Goal: Task Accomplishment & Management: Complete application form

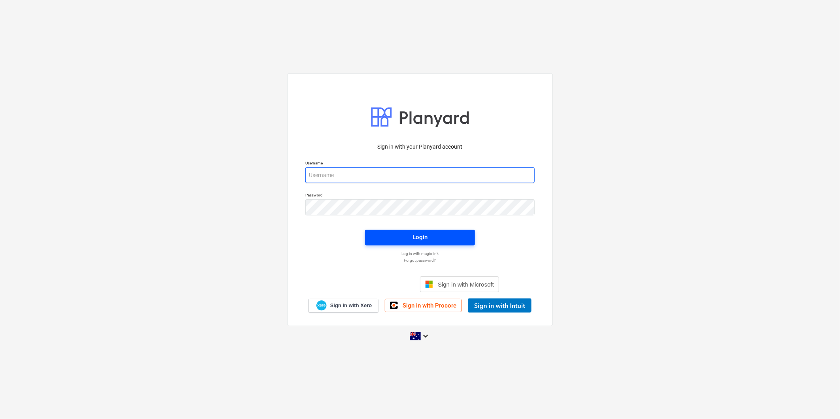
type input "stephen@ryzaconstructions.com.au"
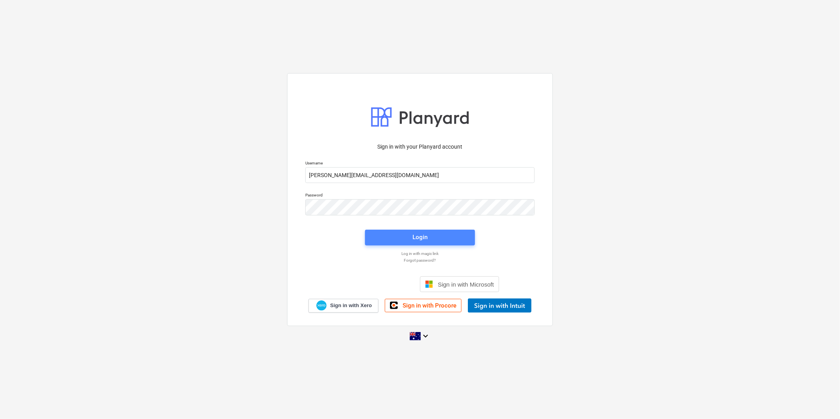
click at [409, 234] on span "Login" at bounding box center [419, 237] width 91 height 10
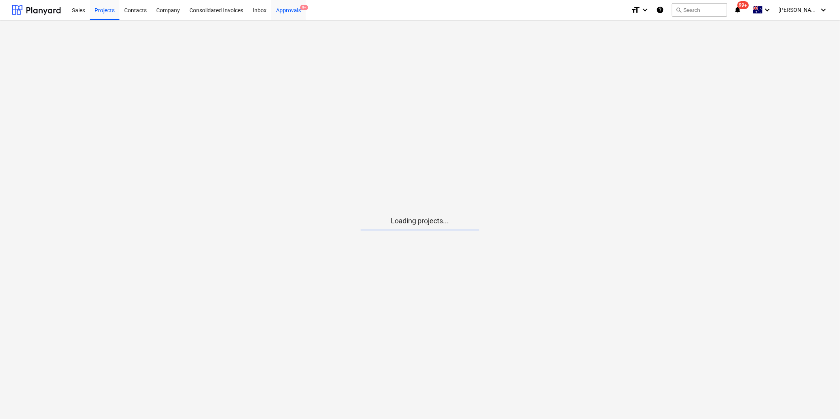
click at [287, 11] on div "Approvals 9+" at bounding box center [288, 10] width 34 height 20
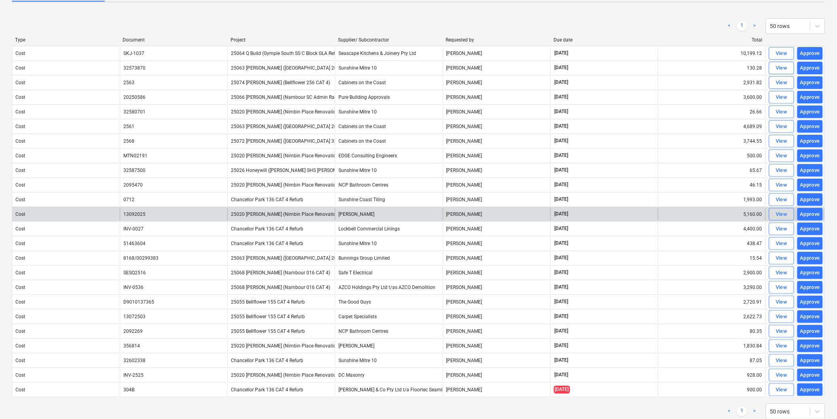
scroll to position [67, 0]
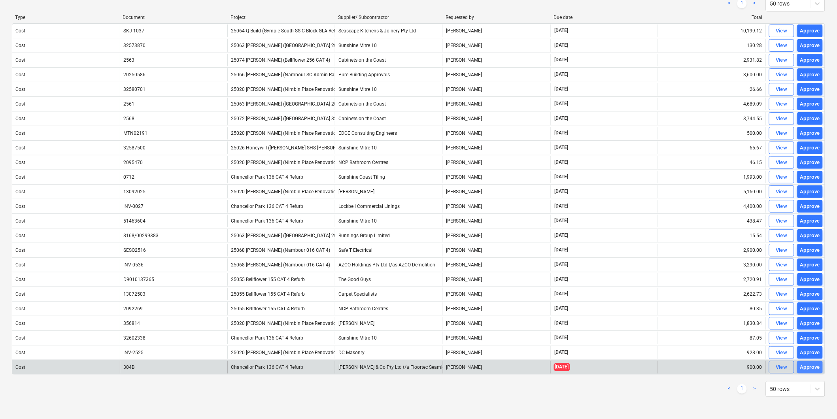
click at [806, 364] on div "Approve" at bounding box center [810, 367] width 20 height 9
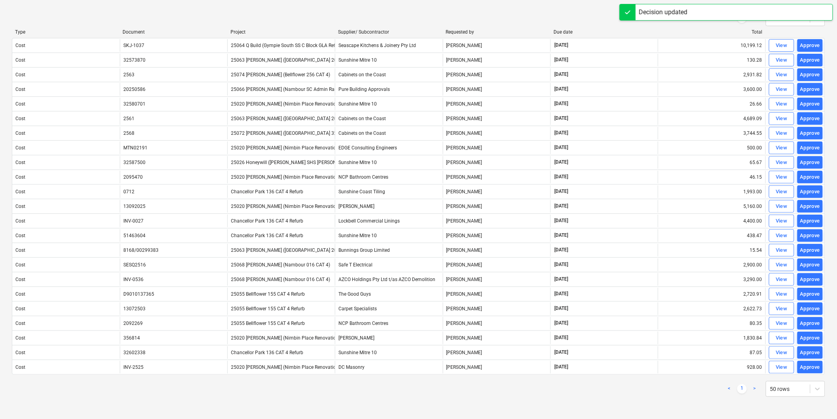
scroll to position [53, 0]
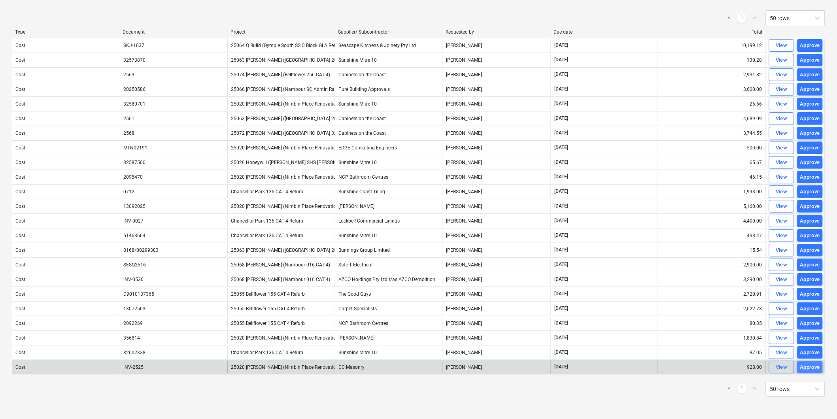
click at [808, 368] on div "Approve" at bounding box center [810, 367] width 20 height 9
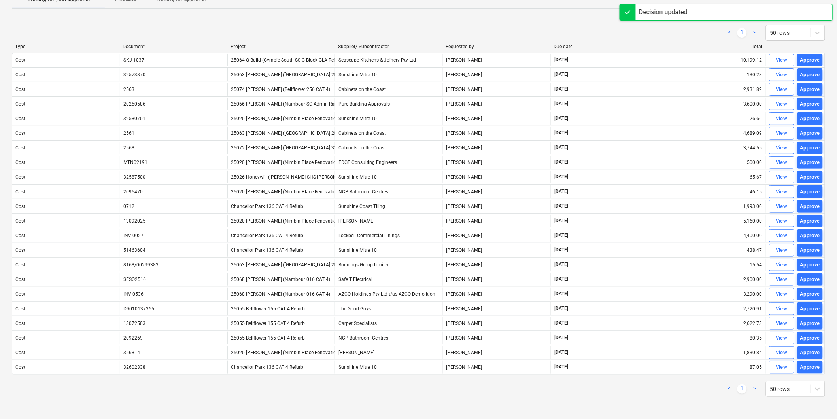
click at [808, 368] on div "Approve" at bounding box center [810, 367] width 20 height 9
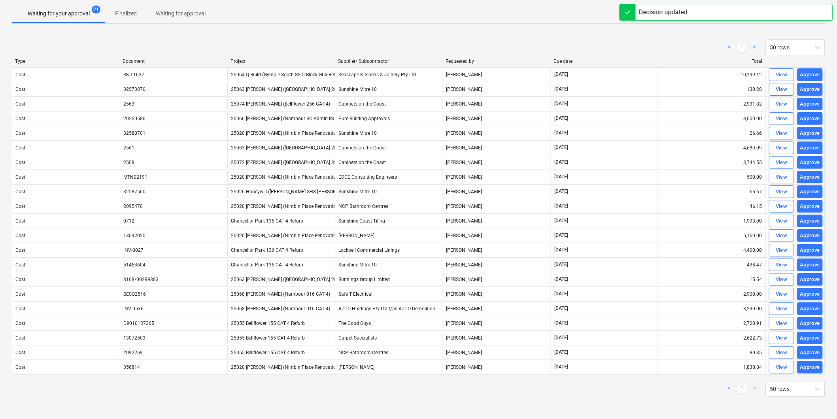
scroll to position [23, 0]
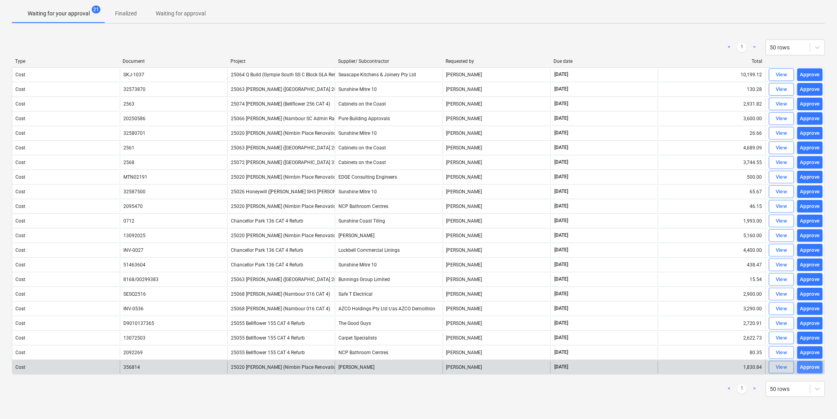
click at [813, 368] on div "Approve" at bounding box center [810, 367] width 20 height 9
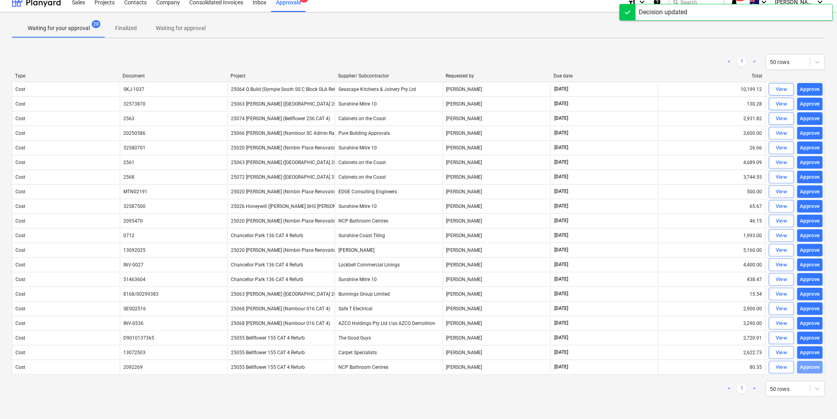
click at [813, 368] on div "Approve" at bounding box center [810, 367] width 20 height 9
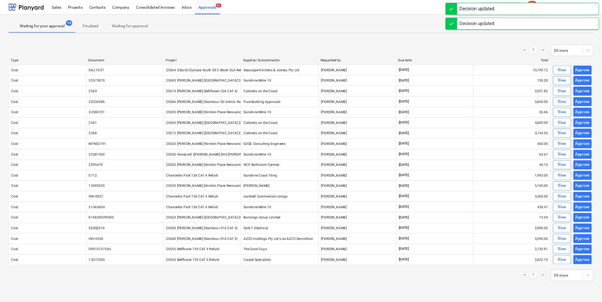
scroll to position [0, 0]
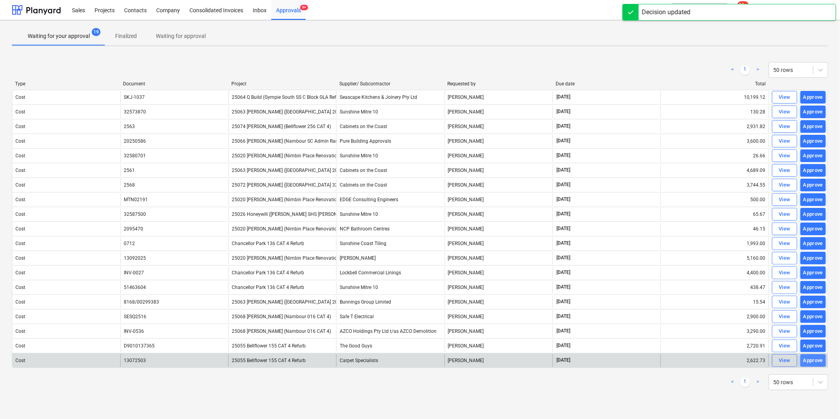
click at [815, 360] on div "Approve" at bounding box center [813, 360] width 20 height 9
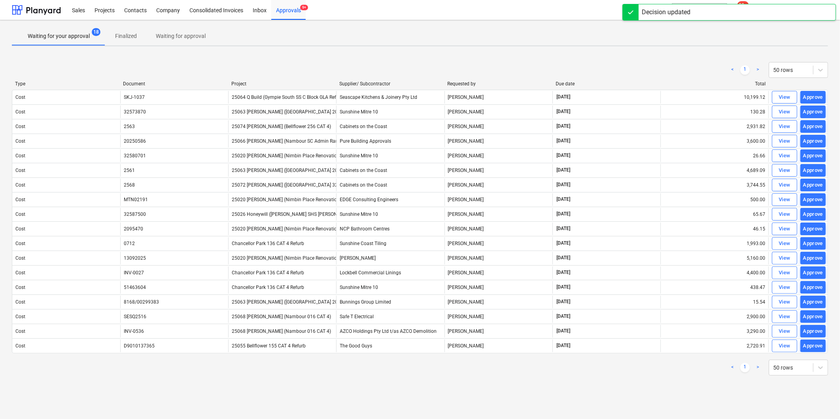
click at [811, 350] on div "Approve" at bounding box center [813, 346] width 20 height 9
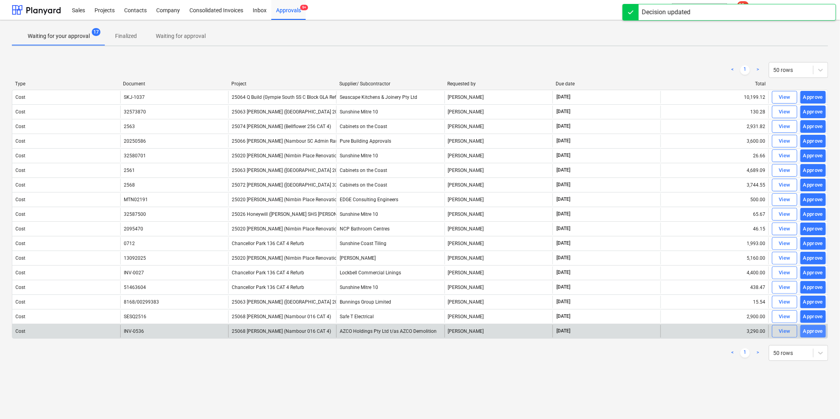
click at [808, 330] on div "Approve" at bounding box center [813, 331] width 20 height 9
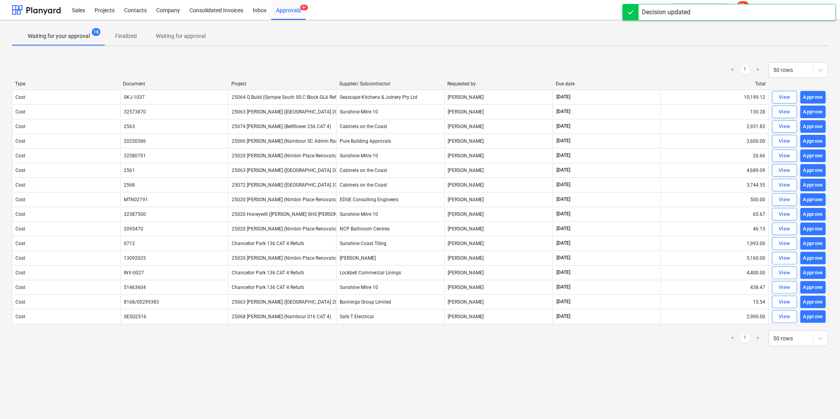
click at [811, 318] on div "Approve" at bounding box center [813, 316] width 20 height 9
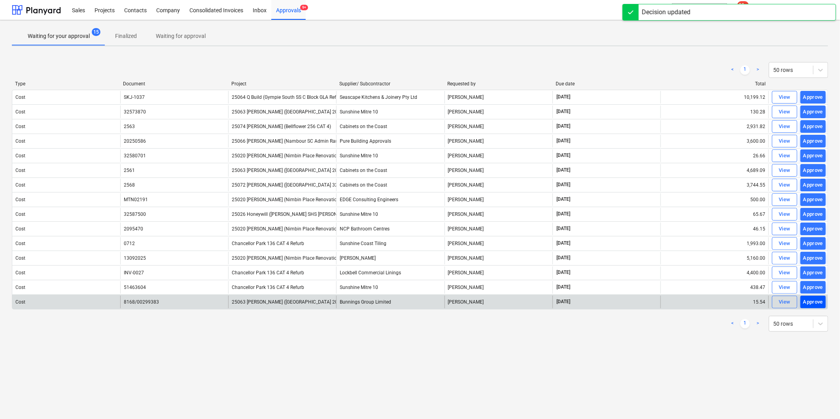
click at [815, 302] on div "Approve" at bounding box center [813, 302] width 20 height 9
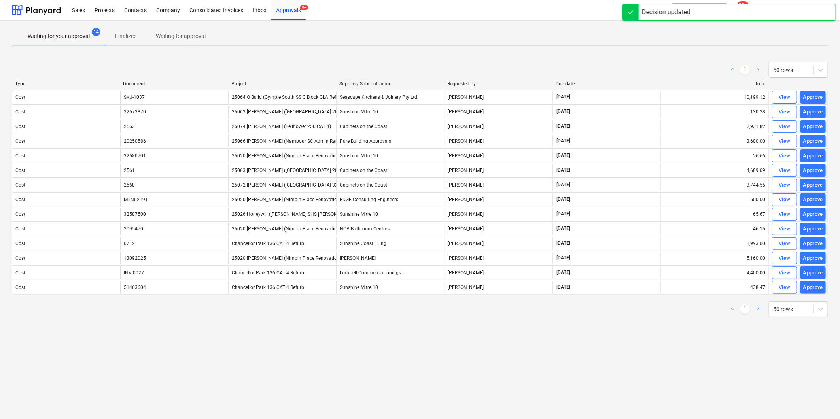
click at [812, 290] on div "Approve" at bounding box center [813, 287] width 20 height 9
click at [811, 275] on div "Approve" at bounding box center [813, 272] width 20 height 9
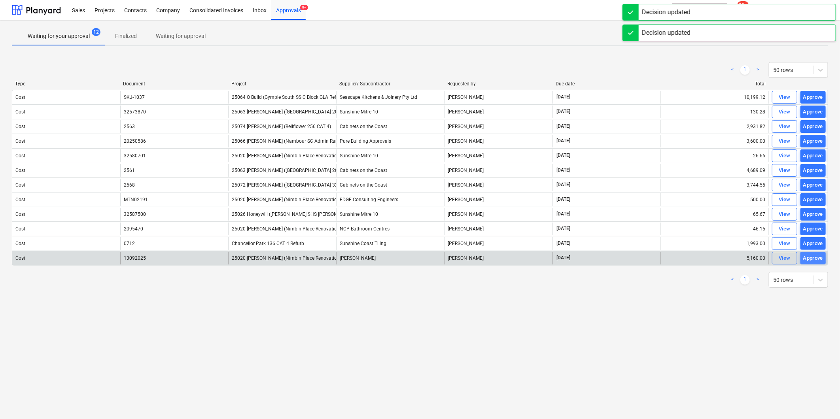
click at [811, 256] on div "Approve" at bounding box center [813, 258] width 20 height 9
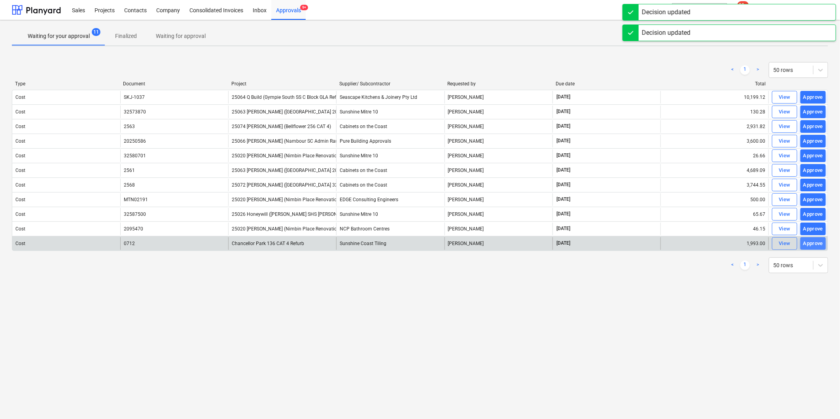
click at [814, 243] on div "Approve" at bounding box center [813, 243] width 20 height 9
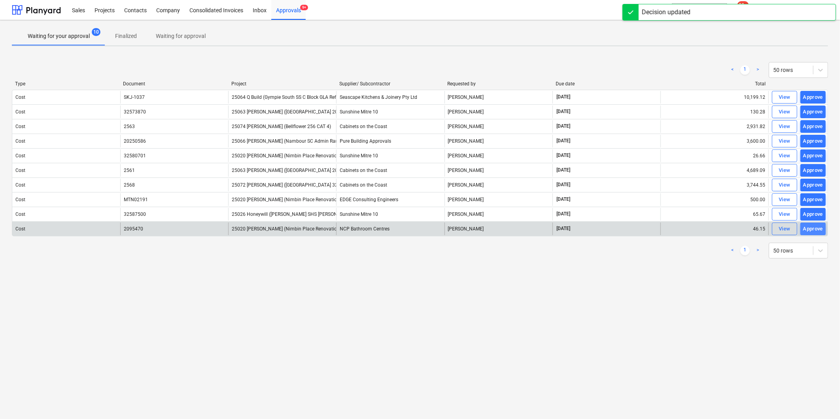
click at [812, 230] on div "Approve" at bounding box center [813, 229] width 20 height 9
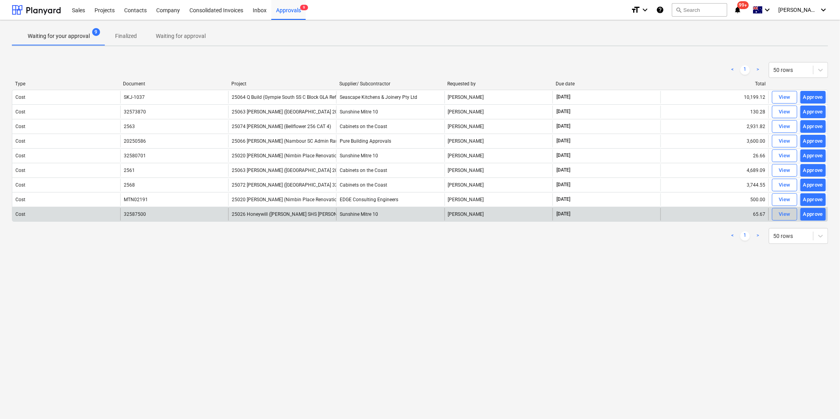
click at [781, 215] on div "View" at bounding box center [784, 214] width 12 height 9
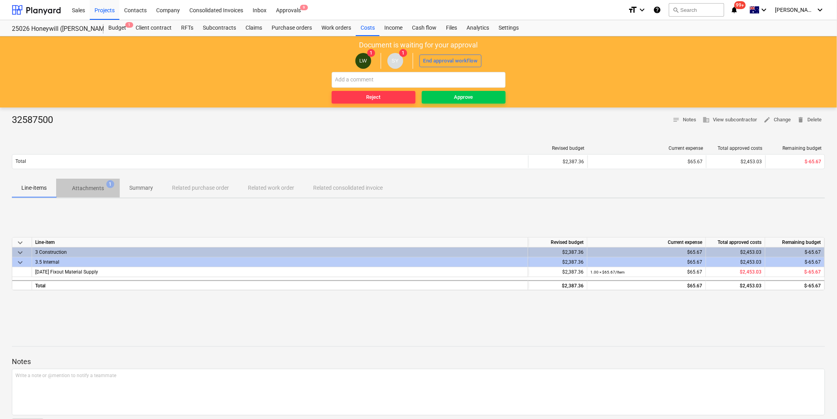
click at [89, 183] on span "Attachments 1" at bounding box center [88, 188] width 64 height 14
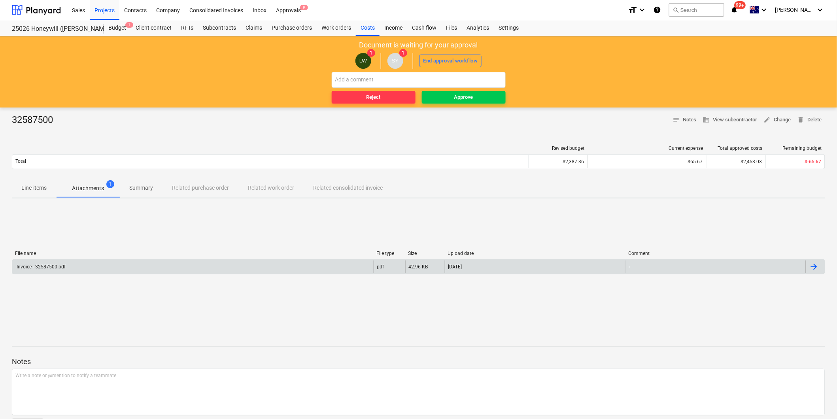
click at [21, 266] on div "Invoice - 32587500.pdf" at bounding box center [40, 267] width 50 height 6
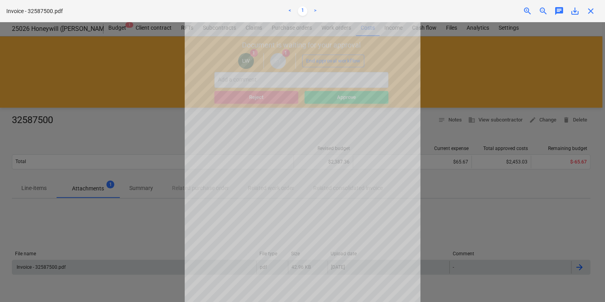
click at [595, 8] on span "close" at bounding box center [590, 10] width 9 height 9
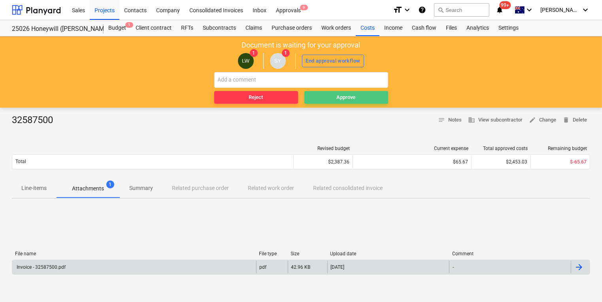
click at [351, 98] on div "Approve" at bounding box center [346, 97] width 19 height 9
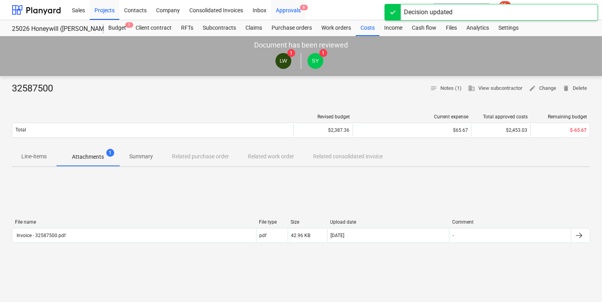
click at [300, 10] on div "Approvals 8" at bounding box center [288, 10] width 34 height 20
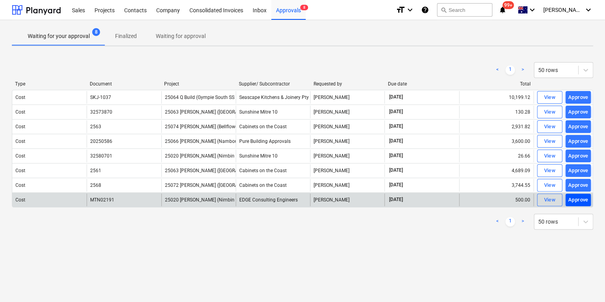
click at [578, 198] on div "Approve" at bounding box center [578, 199] width 20 height 9
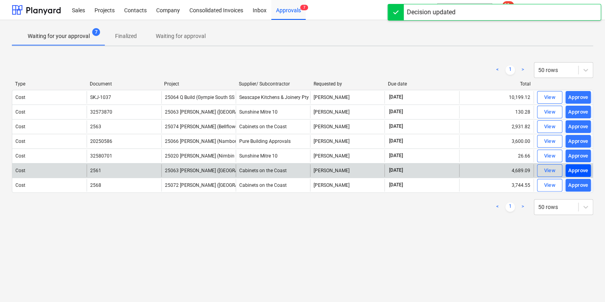
click at [584, 168] on div "Approve" at bounding box center [578, 170] width 20 height 9
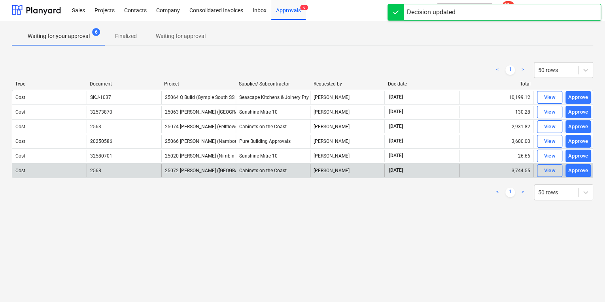
click at [584, 168] on div "Approve" at bounding box center [578, 170] width 20 height 9
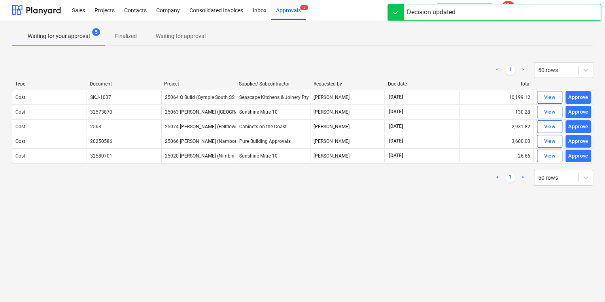
click at [580, 153] on div "Approve" at bounding box center [578, 155] width 20 height 9
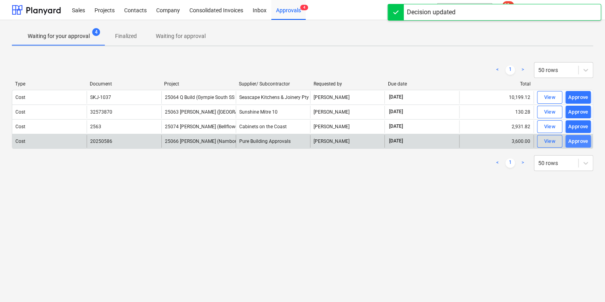
click at [577, 138] on div "Approve" at bounding box center [578, 141] width 20 height 9
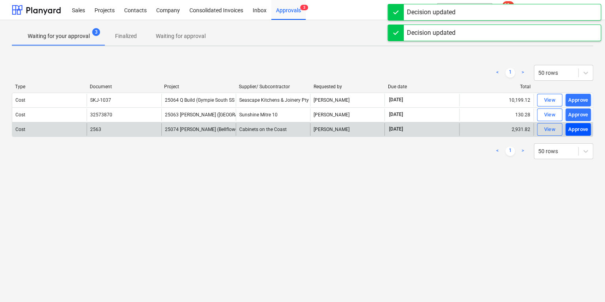
click at [576, 132] on div "Approve" at bounding box center [578, 129] width 20 height 9
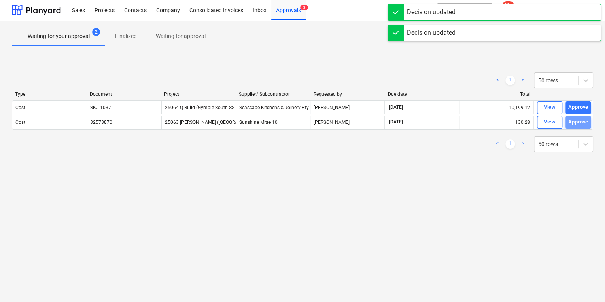
click at [576, 116] on button "Approve" at bounding box center [577, 122] width 25 height 13
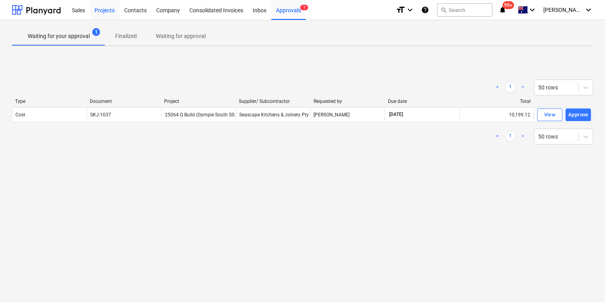
click at [106, 11] on div "Projects" at bounding box center [105, 10] width 30 height 20
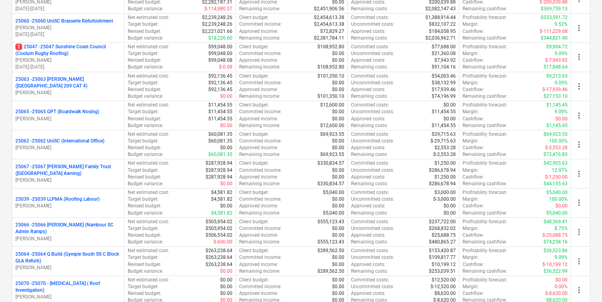
scroll to position [2262, 0]
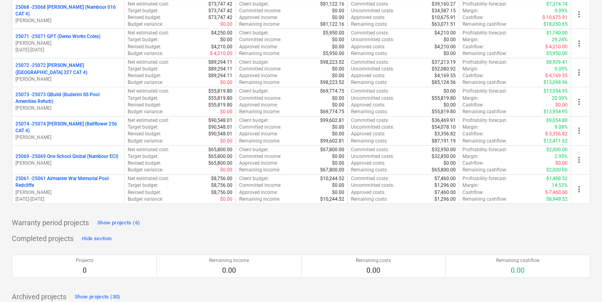
drag, startPoint x: 57, startPoint y: 147, endPoint x: 141, endPoint y: 137, distance: 84.5
click at [57, 153] on p "25069 - 25069 One School Global (Nambour ECI)" at bounding box center [66, 156] width 103 height 7
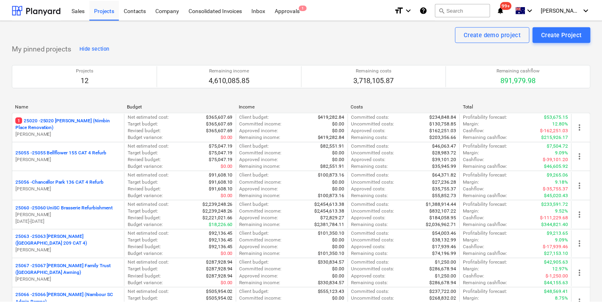
scroll to position [2262, 0]
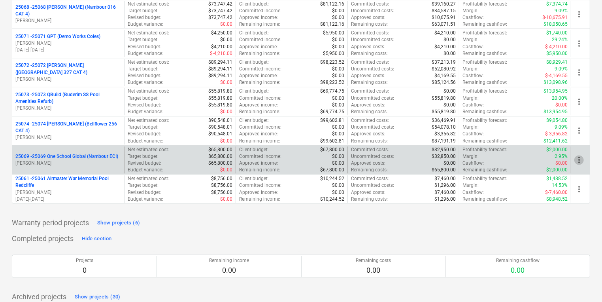
click at [580, 155] on span "more_vert" at bounding box center [578, 159] width 9 height 9
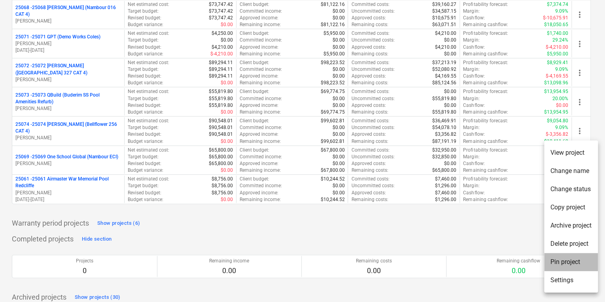
click at [560, 259] on li "Pin project" at bounding box center [571, 262] width 54 height 18
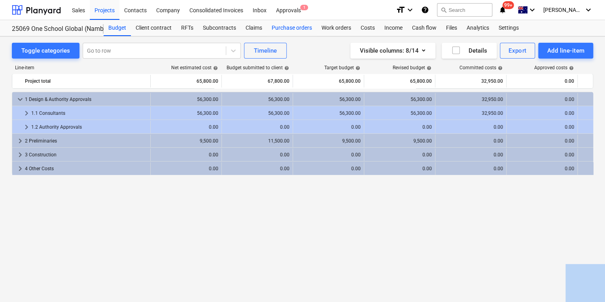
click at [295, 27] on div "Purchase orders" at bounding box center [292, 28] width 50 height 16
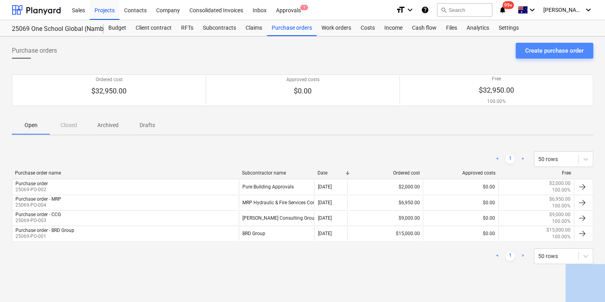
click at [558, 50] on div "Create purchase order" at bounding box center [554, 50] width 59 height 10
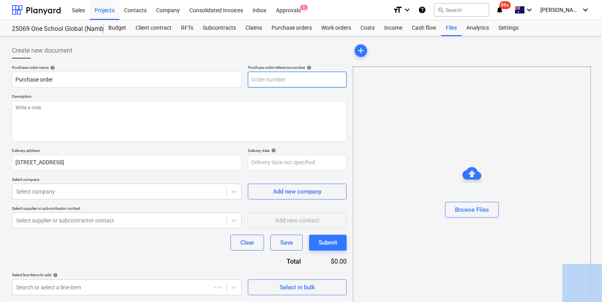
type textarea "x"
type input "25069-PO-008"
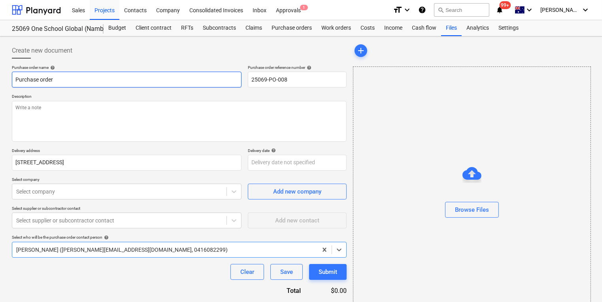
type textarea "x"
click at [71, 78] on input "Purchase order" at bounding box center [127, 80] width 230 height 16
drag, startPoint x: -9, startPoint y: 82, endPoint x: -78, endPoint y: 77, distance: 69.0
click at [0, 77] on html "Sales Projects Contacts Company Consolidated Invoices Inbox Approvals 1 format_…" at bounding box center [301, 151] width 602 height 302
type input "E"
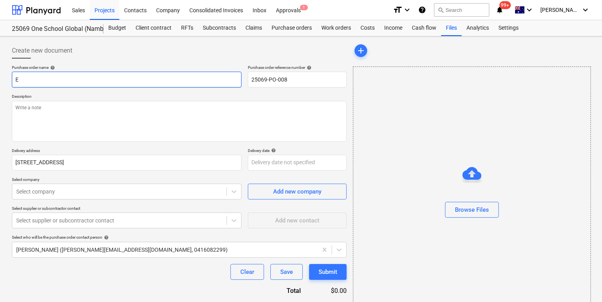
type textarea "x"
type input "Em"
type textarea "x"
type input "Emp"
type textarea "x"
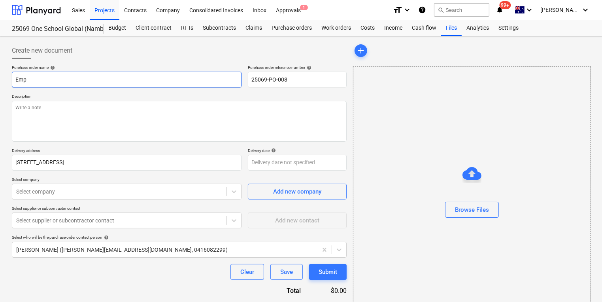
type input "Empi"
type textarea "x"
type input "Empir"
type textarea "x"
type input "Empire"
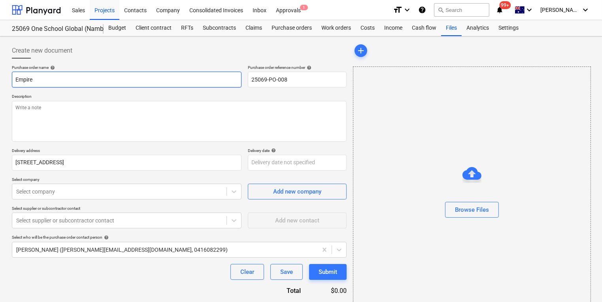
type textarea "x"
type input "Empire E"
type textarea "x"
type input "Empire En"
type textarea "x"
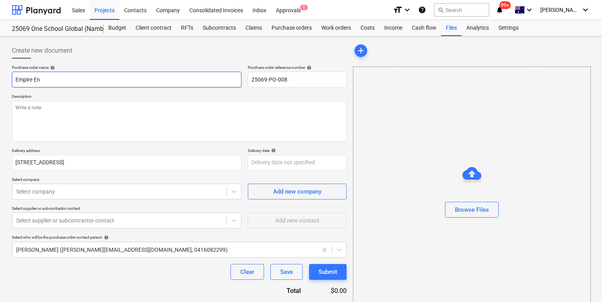
type input "Empire Eng"
type textarea "x"
type input "Empire Engi"
type textarea "x"
type input "Empire Engin"
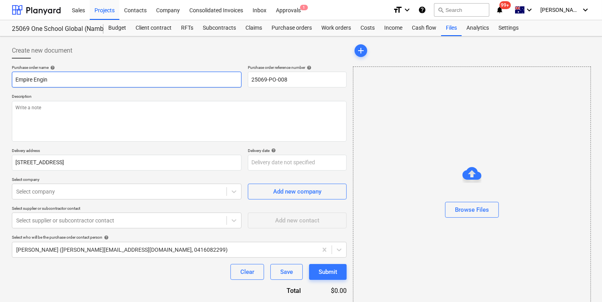
type textarea "x"
type input "Empire Engine"
type textarea "x"
type input "Empire Enginee"
type textarea "x"
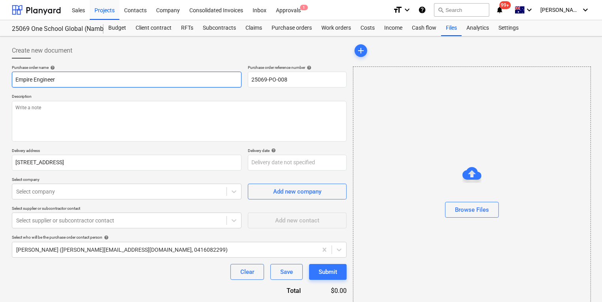
type input "Empire Engineeri"
type textarea "x"
type input "Empire Engineerin"
type textarea "x"
type input "Empire Engineering"
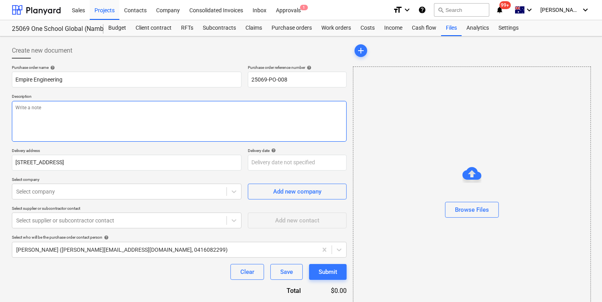
click at [63, 109] on textarea at bounding box center [179, 121] width 335 height 41
type textarea "x"
type textarea "P"
type textarea "x"
type textarea "Pay"
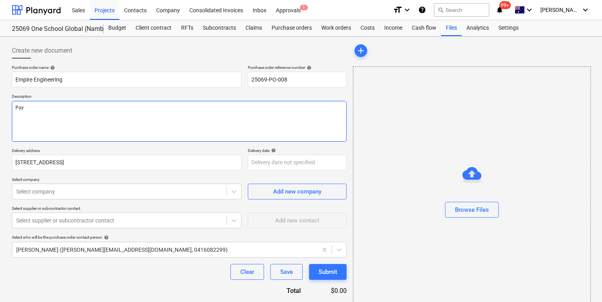
type textarea "x"
type textarea "Paym"
type textarea "x"
type textarea "Paymne"
type textarea "x"
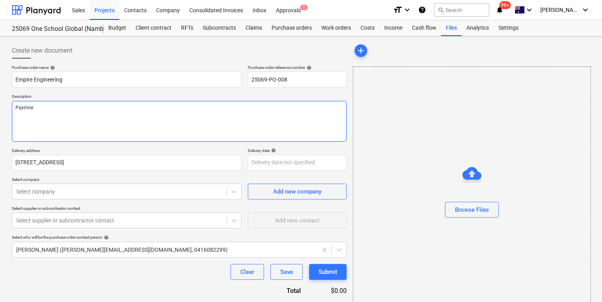
type textarea "Paymnet"
type textarea "x"
type textarea "Paymnet"
type textarea "x"
type textarea "Paymnet TE"
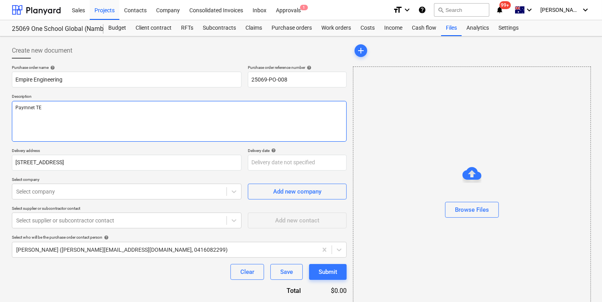
type textarea "x"
type textarea "Paymnet TEr"
type textarea "x"
type textarea "Paymnet TErm"
type textarea "x"
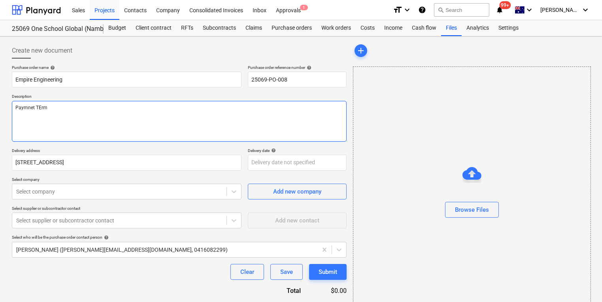
type textarea "Paymnet TErms"
type textarea "x"
type textarea "Paymnet TErms:"
type textarea "x"
type textarea "Paymnet TErms:"
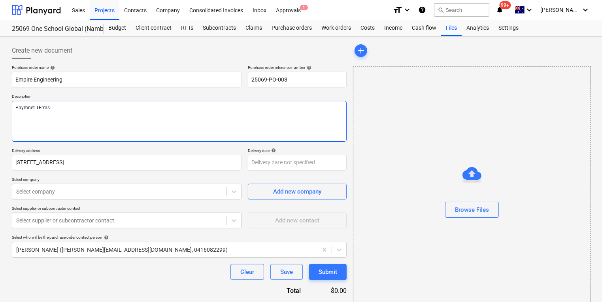
type textarea "x"
type textarea "Paymnet TErms: 1"
type textarea "x"
type textarea "Paymnet TErms: 14"
type textarea "x"
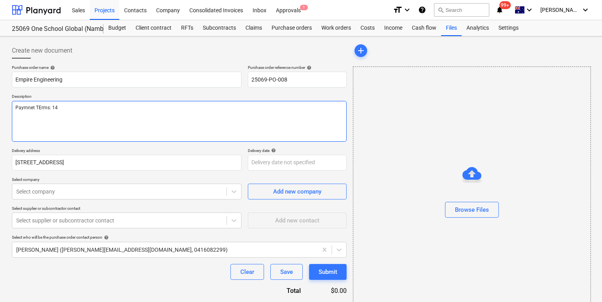
type textarea "Paymnet TErms: 14 d"
type textarea "x"
type textarea "Paymnet TErms: 14 da"
type textarea "x"
type textarea "Paymnet TErms: 14 days"
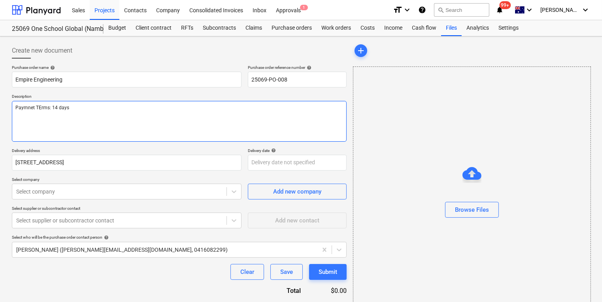
type textarea "x"
drag, startPoint x: 25, startPoint y: 106, endPoint x: 82, endPoint y: 111, distance: 56.7
click at [27, 106] on textarea "Paymnet TErms: 14 days" at bounding box center [179, 121] width 335 height 41
type textarea "Paymnt TErms: 14 days"
type textarea "x"
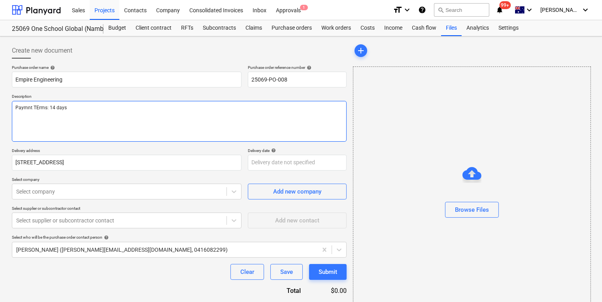
type textarea "Paymt TErms: 14 days"
type textarea "x"
type textarea "Paymet TErms: 14 days"
type textarea "x"
type textarea "Payment TErms: 14 days"
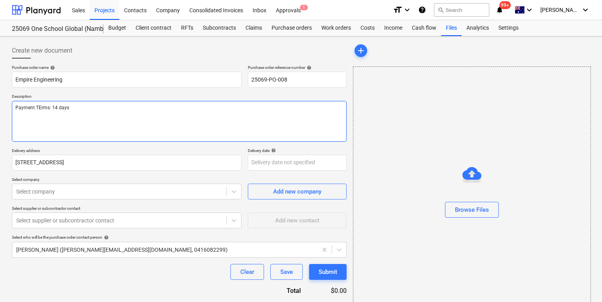
type textarea "x"
type textarea "Payment Trms: 14 days"
type textarea "x"
click at [234, 121] on textarea "Payment Terms: 14 days" at bounding box center [179, 121] width 335 height 41
type textarea "Payment Terms: 14 days"
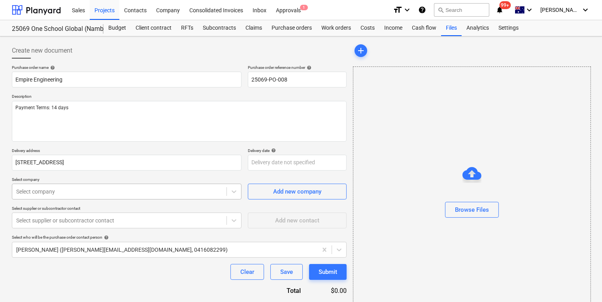
click at [132, 187] on div "Select company" at bounding box center [127, 191] width 230 height 16
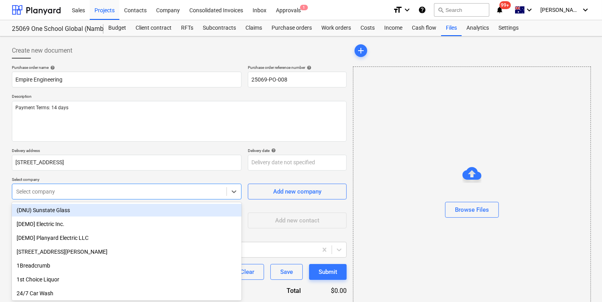
scroll to position [24, 0]
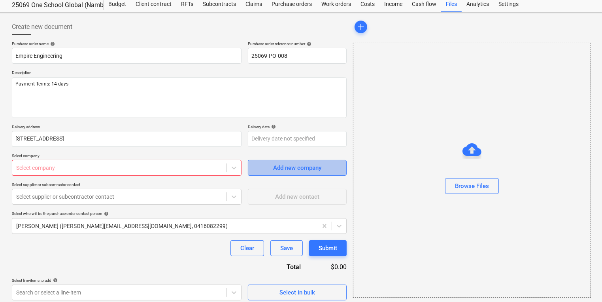
click at [316, 164] on div "Add new company" at bounding box center [297, 167] width 48 height 10
type textarea "x"
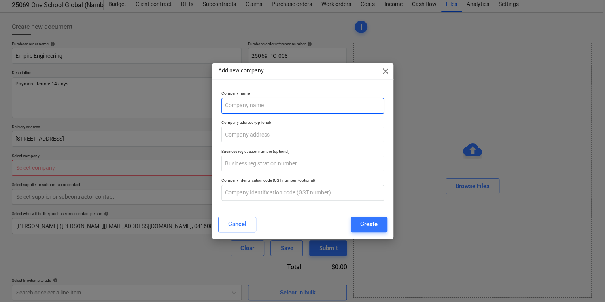
click at [259, 109] on input "text" at bounding box center [302, 106] width 162 height 16
type input "Empire Engineering"
type textarea "x"
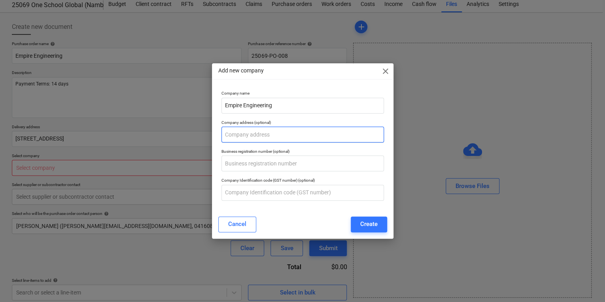
drag, startPoint x: 245, startPoint y: 132, endPoint x: 327, endPoint y: 134, distance: 81.9
click at [245, 132] on input "text" at bounding box center [302, 135] width 162 height 16
type input "13"
type textarea "x"
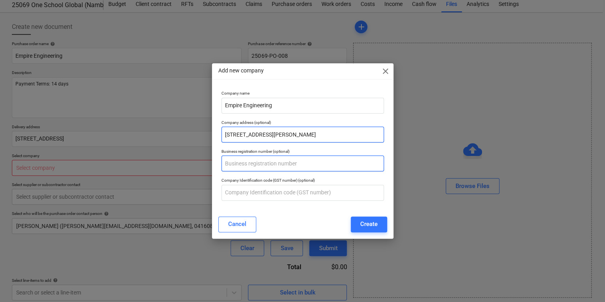
type input "[STREET_ADDRESS][PERSON_NAME]"
click at [259, 164] on input "text" at bounding box center [302, 163] width 162 height 16
click at [258, 164] on input "text" at bounding box center [302, 163] width 162 height 16
type textarea "x"
type input "21"
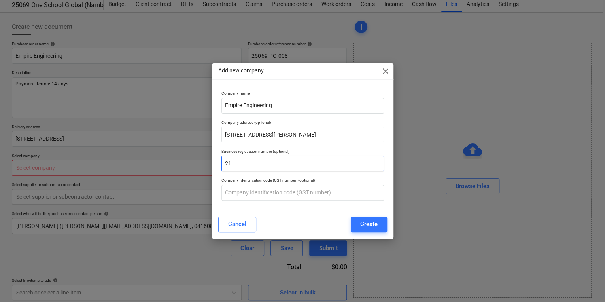
type textarea "x"
type input "21 112 761 510"
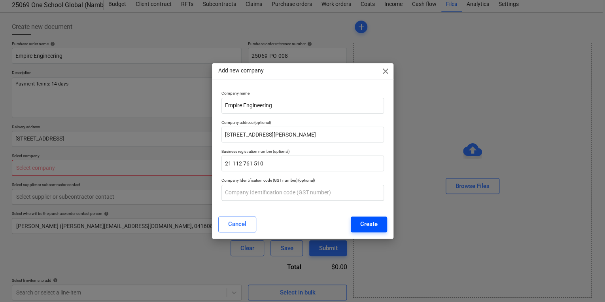
click at [372, 221] on div "Create" at bounding box center [368, 224] width 17 height 10
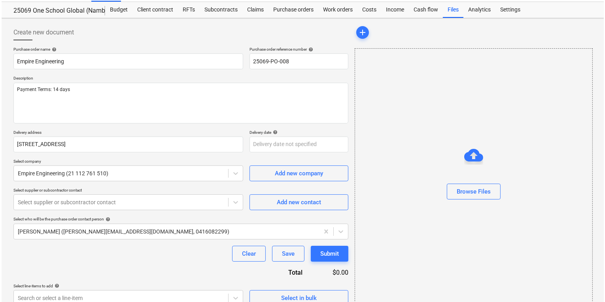
scroll to position [28, 0]
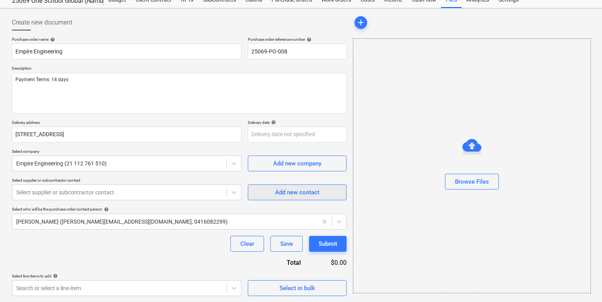
click at [297, 192] on div "Add new contact" at bounding box center [297, 192] width 44 height 10
type textarea "x"
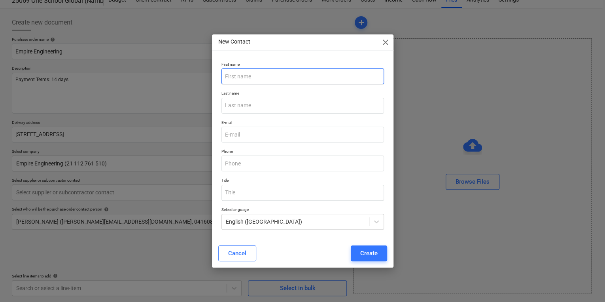
click at [236, 80] on input "text" at bounding box center [302, 76] width 162 height 16
type input "Bri"
type textarea "x"
type input "[PERSON_NAME]"
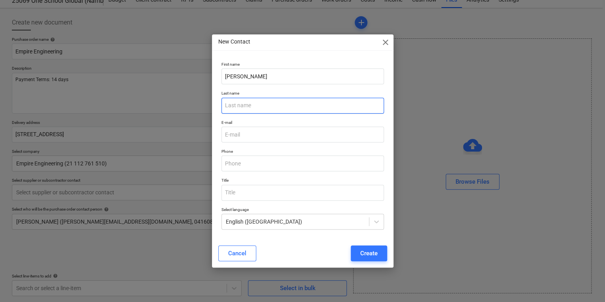
click at [240, 102] on input "text" at bounding box center [302, 106] width 162 height 16
type input "[PERSON_NAME]"
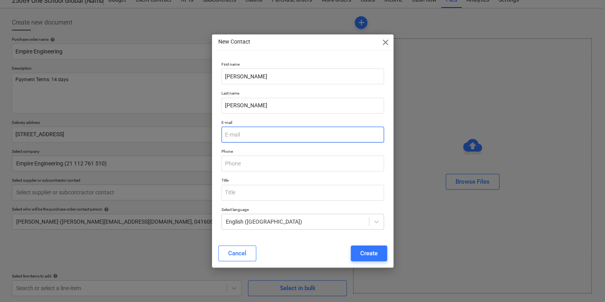
click at [236, 135] on input "email" at bounding box center [302, 135] width 162 height 16
click at [243, 133] on input "email" at bounding box center [302, 135] width 162 height 16
drag, startPoint x: 243, startPoint y: 133, endPoint x: 228, endPoint y: 131, distance: 15.5
type textarea "x"
paste input "[PERSON_NAME] - Empire Engineering <[PERSON_NAME][EMAIL_ADDRESS][DOMAIN_NAME]>"
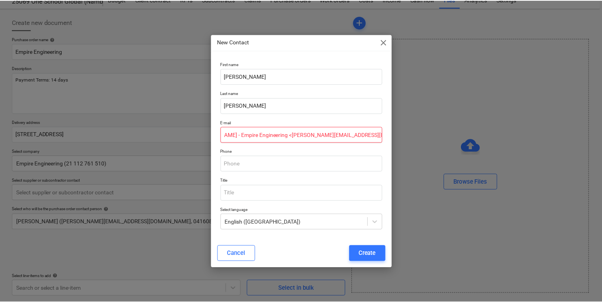
scroll to position [0, 0]
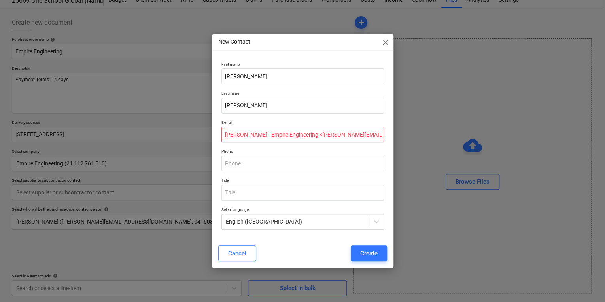
drag, startPoint x: 290, startPoint y: 134, endPoint x: 51, endPoint y: 128, distance: 239.7
click at [51, 128] on div "New Contact close First name [PERSON_NAME] Last name [PERSON_NAME] E-mail [PERS…" at bounding box center [302, 151] width 605 height 302
click at [333, 133] on input "[PERSON_NAME][EMAIL_ADDRESS][DOMAIN_NAME]>" at bounding box center [302, 135] width 162 height 16
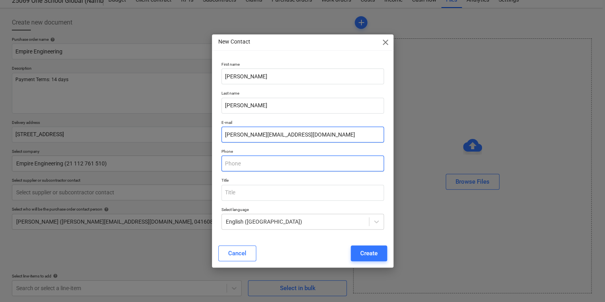
type input "[PERSON_NAME][EMAIL_ADDRESS][DOMAIN_NAME]"
click at [253, 163] on input "text" at bounding box center [302, 163] width 162 height 16
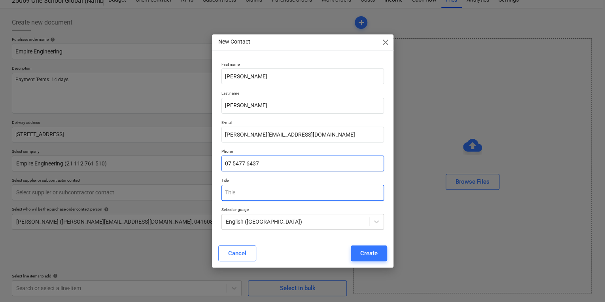
type input "07 5477 6437"
click at [226, 192] on input "text" at bounding box center [302, 193] width 162 height 16
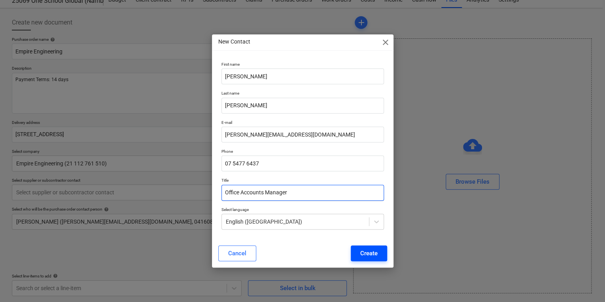
type input "Office Accounts Manager"
click at [365, 248] on div "Create" at bounding box center [368, 253] width 17 height 10
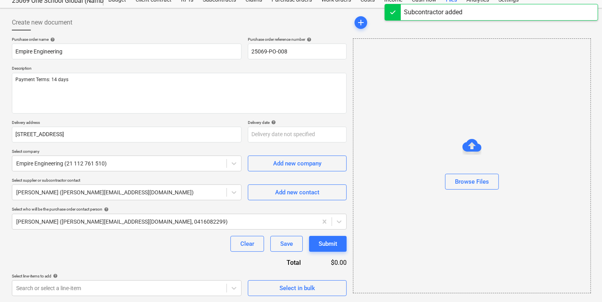
click at [139, 247] on div "Clear Save Submit" at bounding box center [179, 244] width 335 height 16
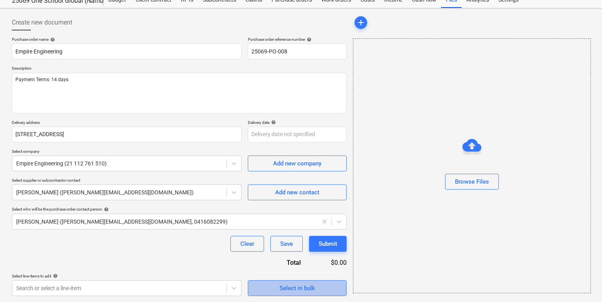
click at [253, 288] on button "Select in bulk" at bounding box center [297, 288] width 99 height 16
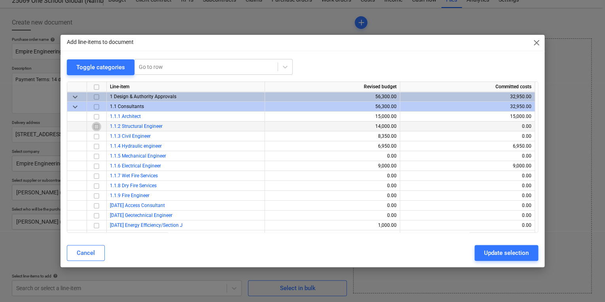
click at [96, 124] on input "checkbox" at bounding box center [96, 125] width 9 height 9
click at [509, 252] on div "Update selection" at bounding box center [506, 252] width 45 height 10
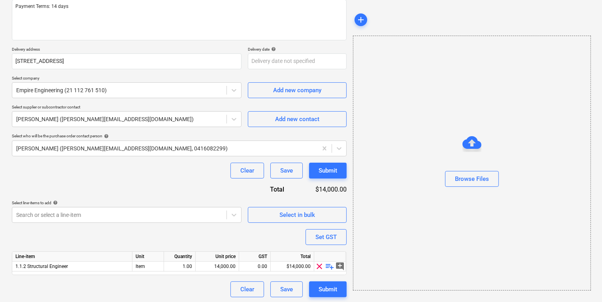
scroll to position [102, 0]
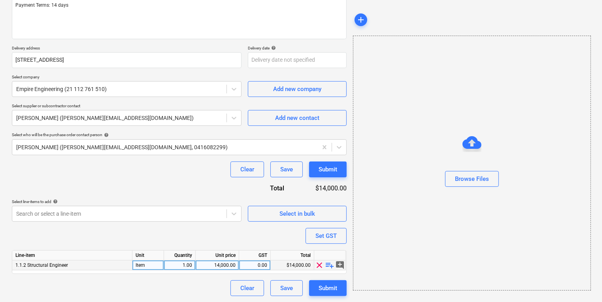
click at [330, 265] on span "playlist_add" at bounding box center [329, 264] width 9 height 9
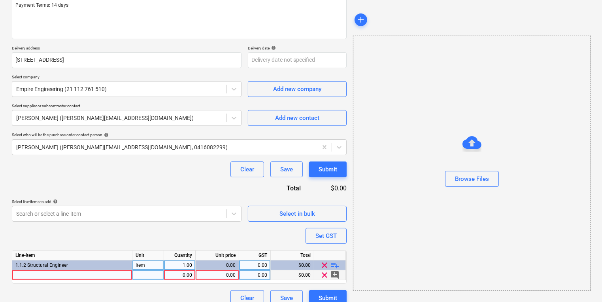
click at [59, 274] on div at bounding box center [72, 275] width 120 height 10
type textarea "x"
type input "Struct"
type textarea "x"
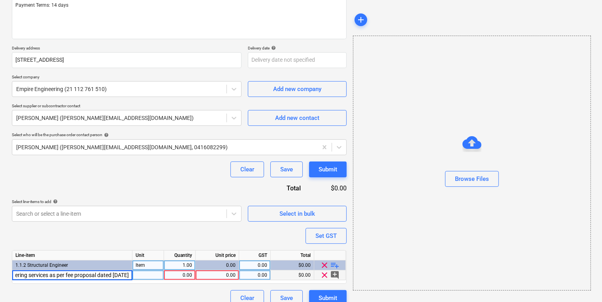
type input "Structural Enginnering services as per fee proposal dated [DATE]"
type textarea "x"
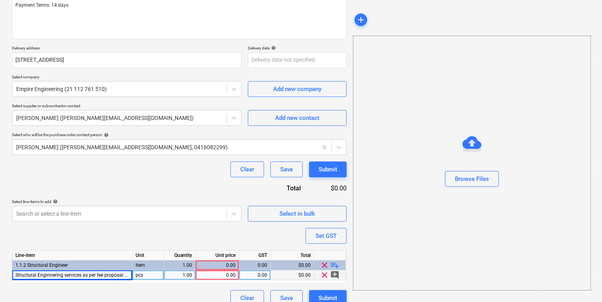
click at [180, 236] on div "Purchase order name help Empire Engineering Purchase order reference number hel…" at bounding box center [179, 133] width 335 height 343
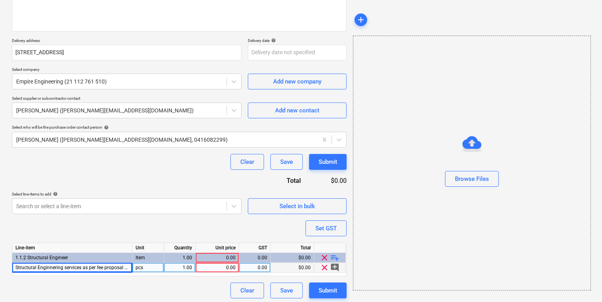
scroll to position [112, 0]
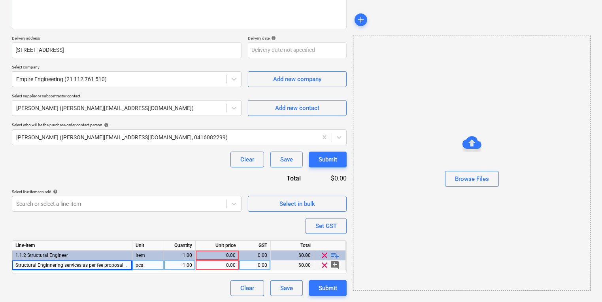
click at [180, 264] on div "1.00" at bounding box center [179, 265] width 25 height 10
click at [221, 264] on div "0.00" at bounding box center [217, 265] width 37 height 10
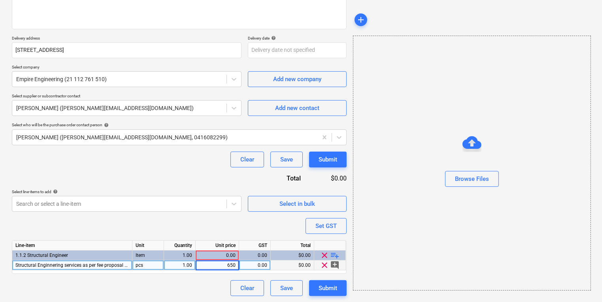
type input "6500"
type textarea "x"
click at [264, 263] on div "0.00" at bounding box center [254, 265] width 25 height 10
type input "10"
click at [213, 229] on div "Purchase order name help Empire Engineering Purchase order reference number hel…" at bounding box center [179, 124] width 335 height 343
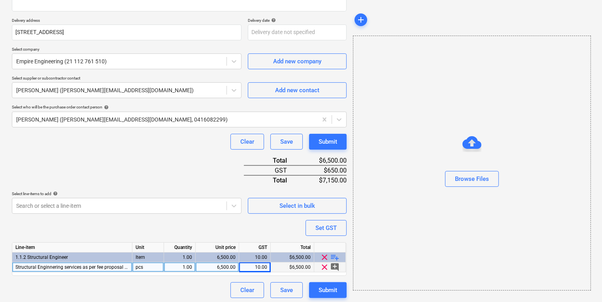
scroll to position [132, 0]
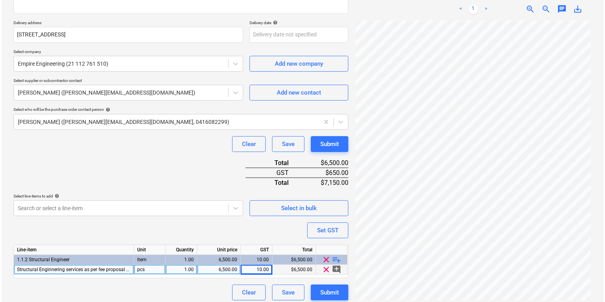
scroll to position [132, 0]
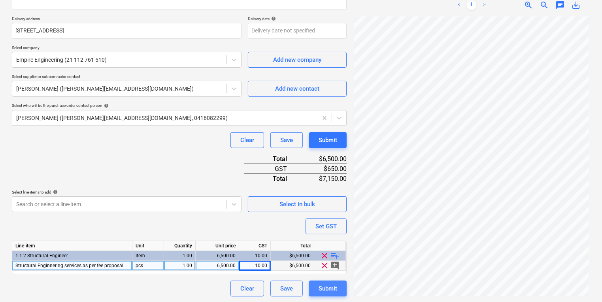
click at [341, 290] on button "Submit" at bounding box center [328, 288] width 38 height 16
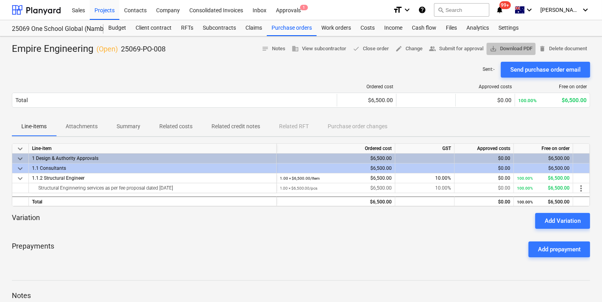
click at [513, 49] on span "save_alt Download PDF" at bounding box center [511, 48] width 43 height 9
click at [287, 30] on div "Purchase orders" at bounding box center [292, 28] width 50 height 16
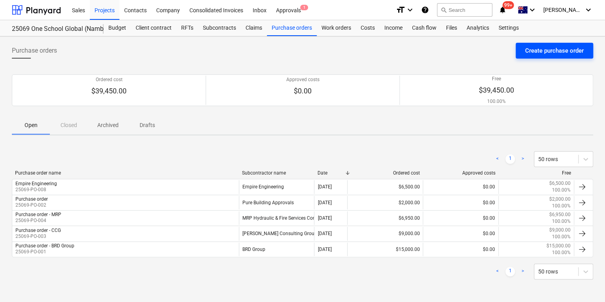
click at [538, 49] on div "Create purchase order" at bounding box center [554, 50] width 59 height 10
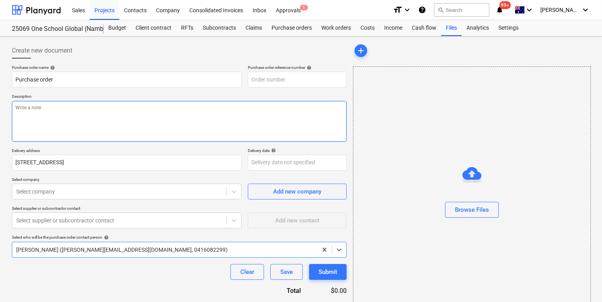
type textarea "x"
type input "25069-PO-009"
click at [47, 107] on textarea at bounding box center [179, 121] width 335 height 41
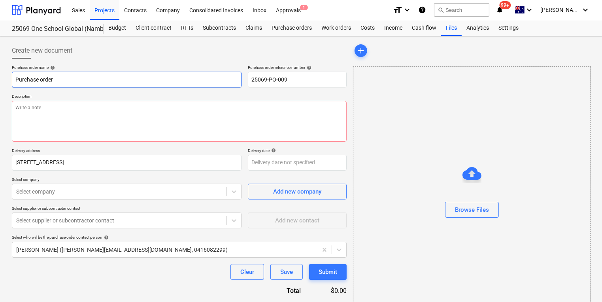
drag, startPoint x: 63, startPoint y: 79, endPoint x: -47, endPoint y: 75, distance: 110.0
click at [0, 75] on html "Sales Projects Contacts Company Consolidated Invoices Inbox Approvals 1 format_…" at bounding box center [301, 151] width 602 height 302
type textarea "x"
type input "A"
type textarea "x"
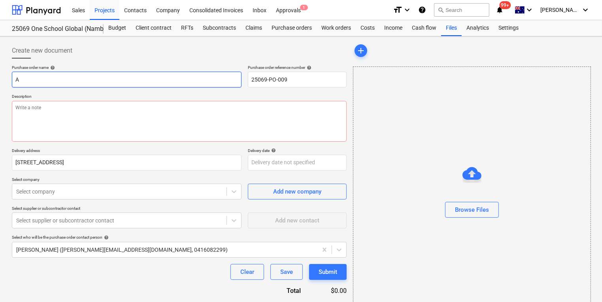
type input "Ar"
type textarea "x"
type input "Arc"
type textarea "x"
type input "Arco"
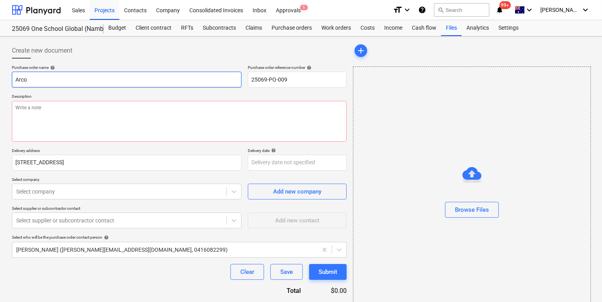
type textarea "x"
type input "[PERSON_NAME]"
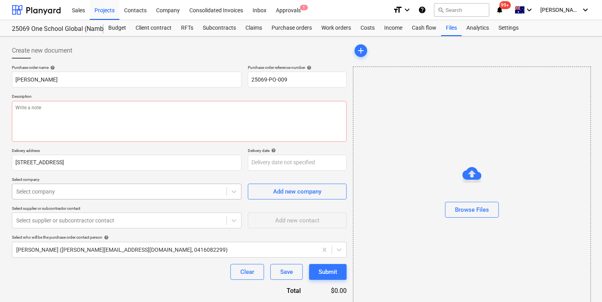
type textarea "x"
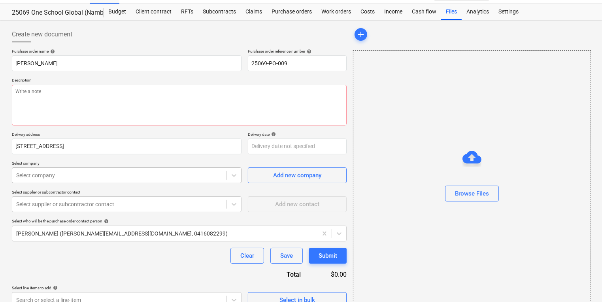
click at [119, 187] on body "Sales Projects Contacts Company Consolidated Invoices Inbox Approvals 1 format_…" at bounding box center [301, 135] width 602 height 302
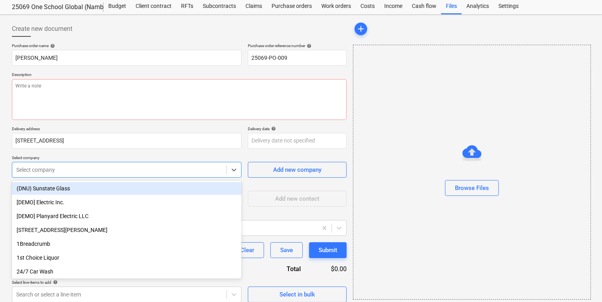
scroll to position [24, 0]
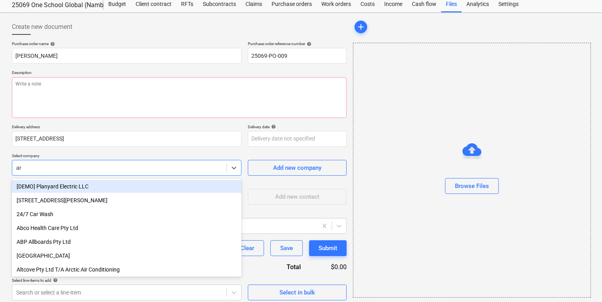
type input "arc"
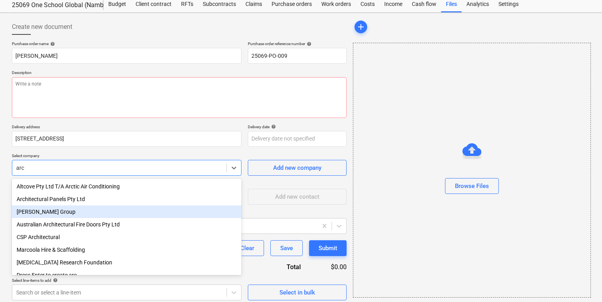
click at [49, 211] on div "[PERSON_NAME] Group" at bounding box center [127, 211] width 230 height 13
type textarea "x"
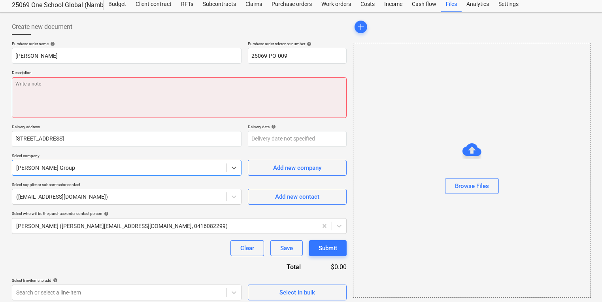
click at [46, 83] on textarea at bounding box center [179, 97] width 335 height 41
type textarea "x"
type textarea "P"
type textarea "x"
type textarea "Pa"
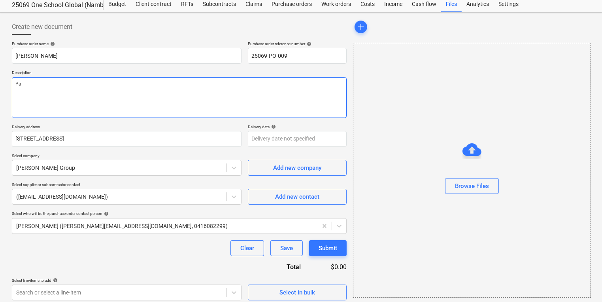
type textarea "x"
type textarea "Pay"
type textarea "x"
type textarea "Payme"
type textarea "x"
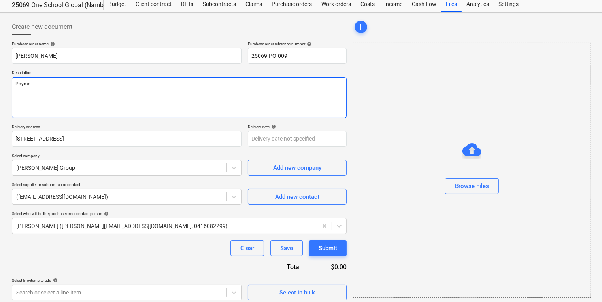
type textarea "Paymen"
type textarea "x"
type textarea "Payment"
type textarea "x"
type textarea "Payment"
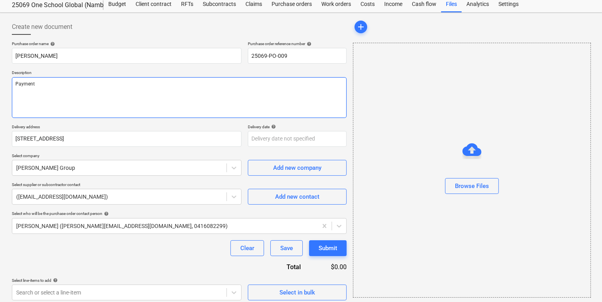
type textarea "x"
type textarea "Payment T"
type textarea "x"
type textarea "Payment Tr"
type textarea "x"
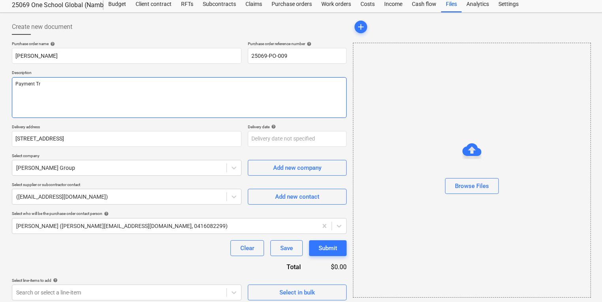
type textarea "Payment T"
type textarea "x"
type textarea "Payment Te"
type textarea "x"
type textarea "Payment Ter"
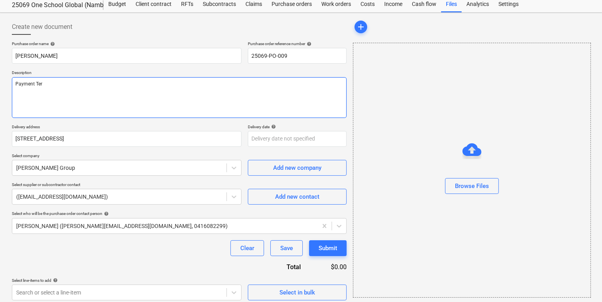
type textarea "x"
type textarea "Payment Term"
type textarea "x"
type textarea "Payment Terms"
type textarea "x"
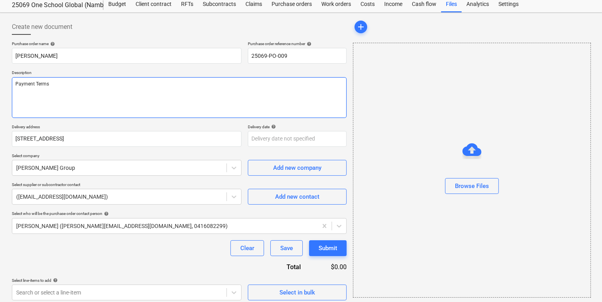
type textarea "Payment Terms:"
type textarea "x"
type textarea "Payment Terms:"
type textarea "x"
type textarea "Payment Terms: 1"
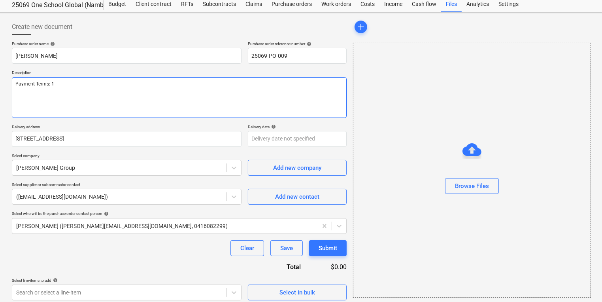
type textarea "x"
type textarea "Payment Terms: 14"
type textarea "x"
type textarea "Payment Terms: 14"
type textarea "x"
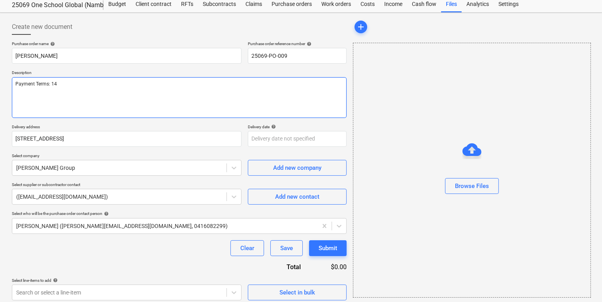
type textarea "Payment Terms: 14 d"
type textarea "x"
type textarea "Payment Terms: 14 da"
type textarea "x"
type textarea "Payment Terms: 14 day"
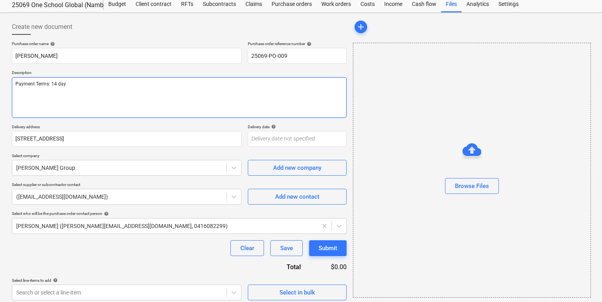
type textarea "x"
type textarea "Payment Terms: 14 days"
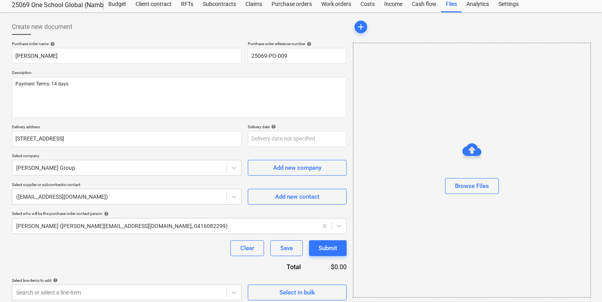
click at [123, 257] on div "Purchase order name help [PERSON_NAME] Purchase order reference number help 250…" at bounding box center [179, 170] width 335 height 259
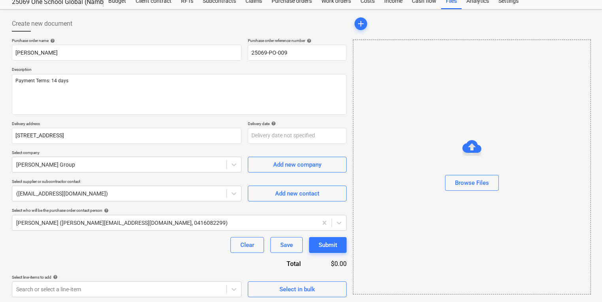
scroll to position [28, 0]
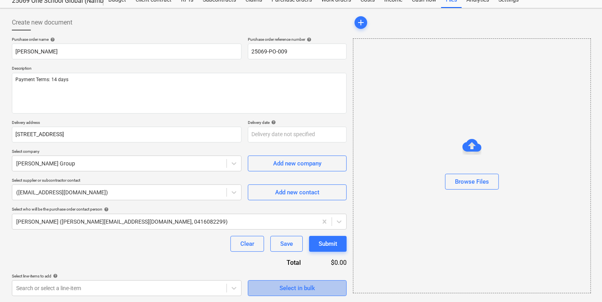
click at [288, 286] on div "Select in bulk" at bounding box center [298, 288] width 36 height 10
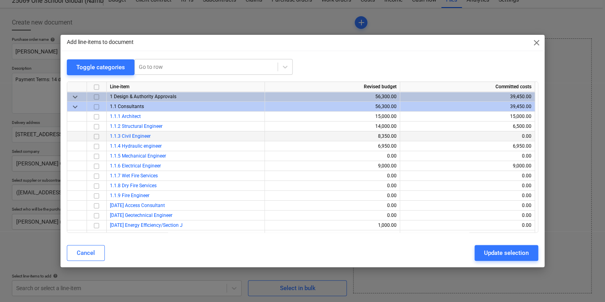
click at [100, 135] on input "checkbox" at bounding box center [96, 135] width 9 height 9
click at [534, 42] on span "close" at bounding box center [536, 42] width 9 height 9
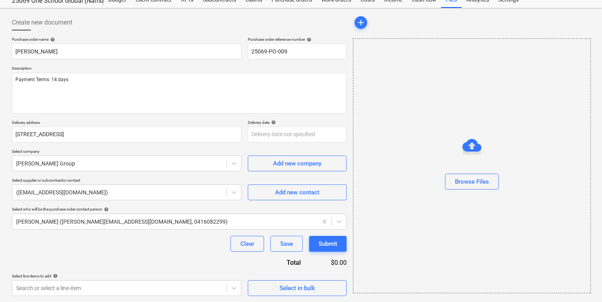
click at [164, 253] on div "Purchase order name help [PERSON_NAME] Purchase order reference number help 250…" at bounding box center [179, 166] width 335 height 259
click at [307, 289] on div "Select in bulk" at bounding box center [298, 288] width 36 height 10
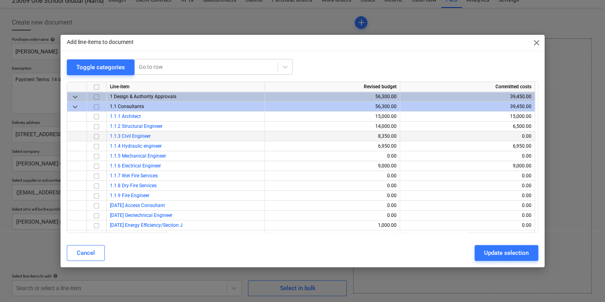
click at [97, 138] on input "checkbox" at bounding box center [96, 135] width 9 height 9
click at [509, 254] on div "Update selection" at bounding box center [506, 252] width 45 height 10
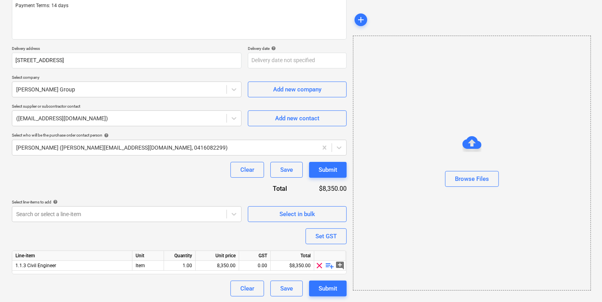
scroll to position [102, 0]
click at [327, 265] on span "playlist_add" at bounding box center [329, 264] width 9 height 9
type textarea "x"
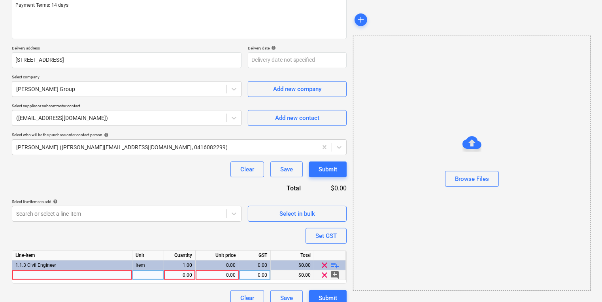
click at [53, 274] on div at bounding box center [72, 275] width 120 height 10
type input "Stormwater improvements design works and OPW application"
type textarea "x"
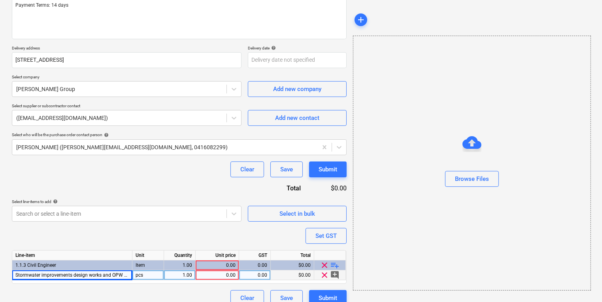
drag, startPoint x: 179, startPoint y: 275, endPoint x: 217, endPoint y: 275, distance: 38.3
click at [179, 275] on div "1.00" at bounding box center [179, 275] width 25 height 10
click at [222, 275] on div "0.00" at bounding box center [217, 275] width 37 height 10
type input "2850"
type textarea "x"
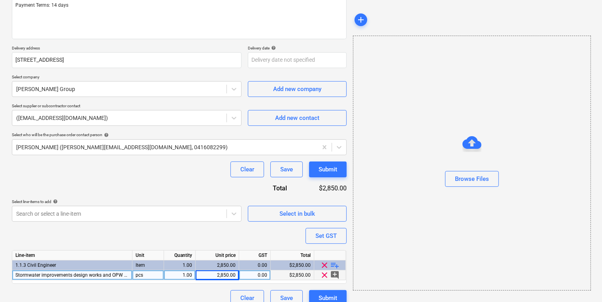
click at [251, 273] on div "0.00" at bounding box center [254, 275] width 25 height 10
type input "10"
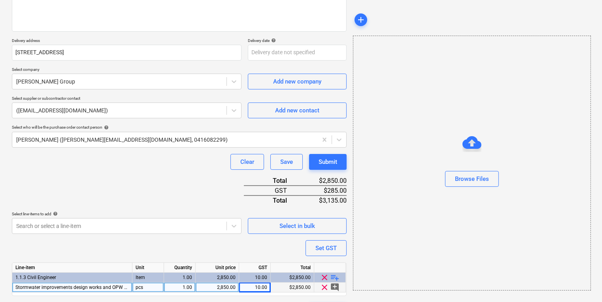
scroll to position [112, 0]
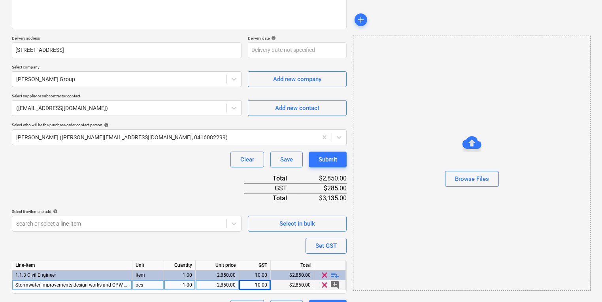
click at [211, 231] on div "Purchase order name help [PERSON_NAME] Purchase order reference number help 250…" at bounding box center [179, 134] width 335 height 363
type textarea "x"
